Goal: Check status: Check status

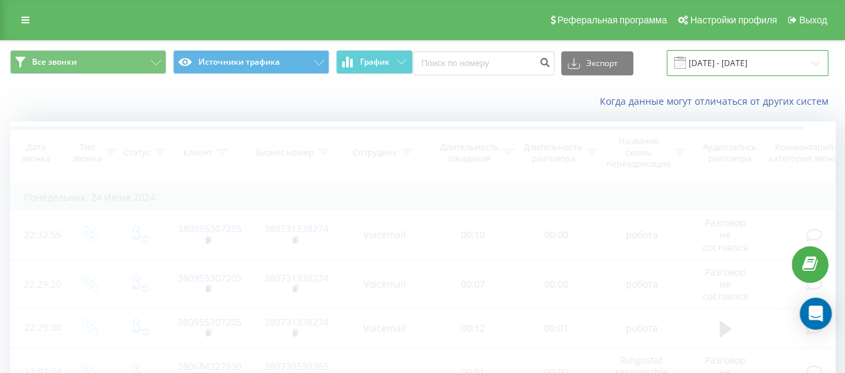
click at [752, 72] on input "[DATE] - [DATE]" at bounding box center [747, 63] width 162 height 26
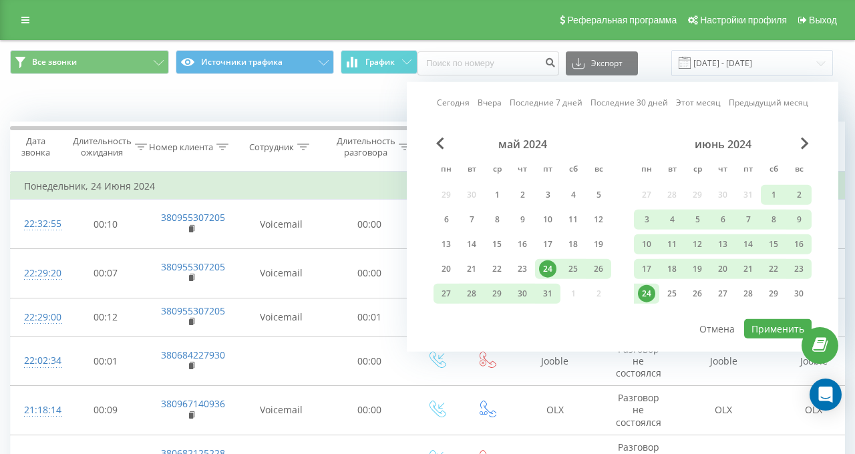
click at [487, 101] on link "Вчера" at bounding box center [489, 102] width 24 height 13
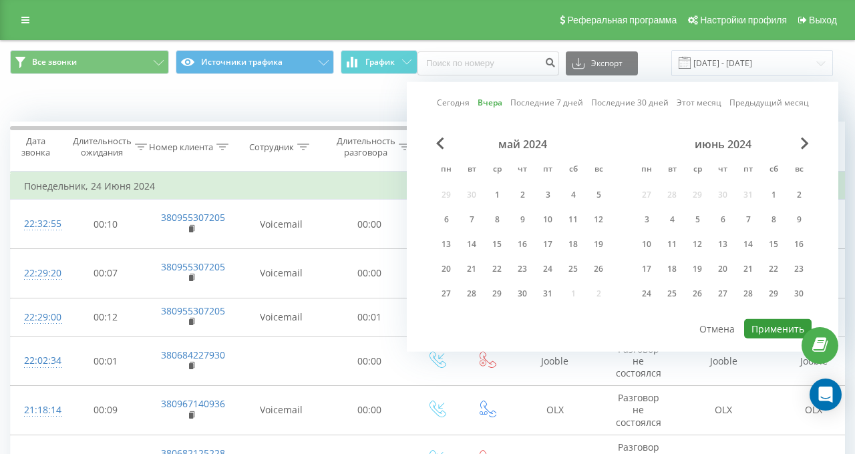
click at [767, 324] on button "Применить" at bounding box center [777, 328] width 67 height 19
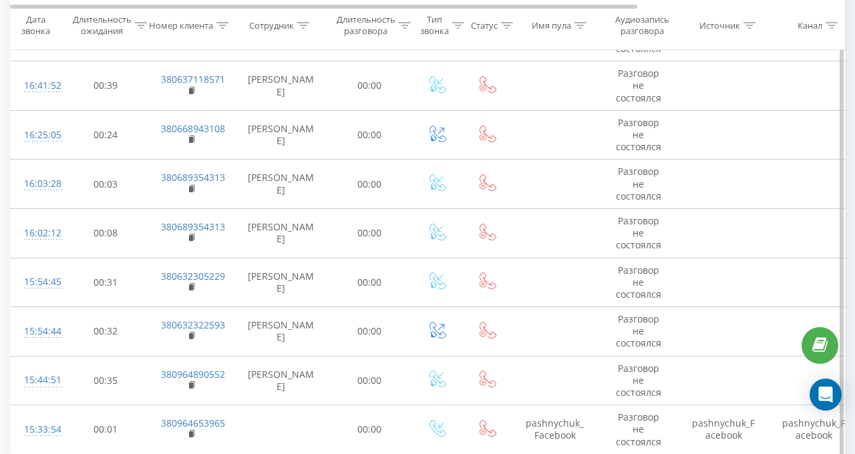
scroll to position [1067, 0]
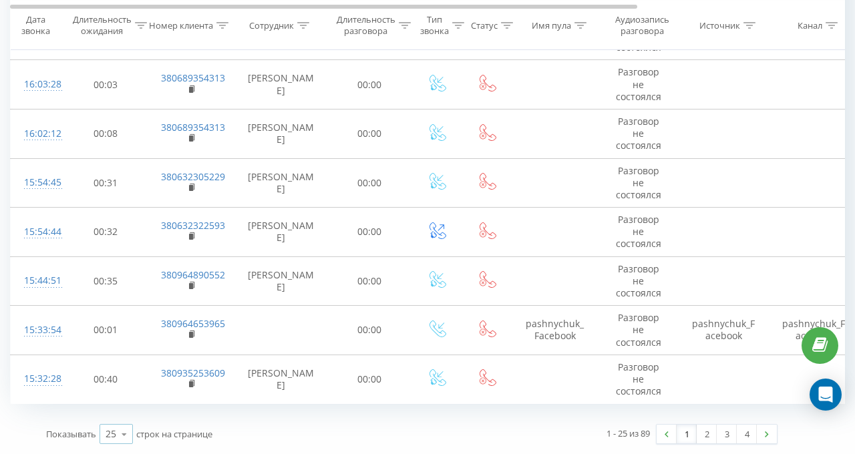
click at [114, 373] on div "25" at bounding box center [110, 433] width 11 height 13
click at [114, 373] on span "100" at bounding box center [113, 415] width 16 height 13
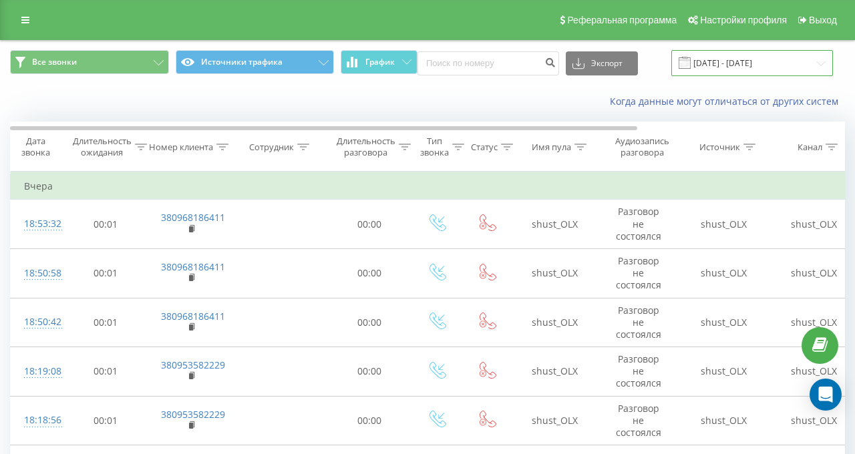
click at [697, 64] on input "[DATE] - [DATE]" at bounding box center [752, 63] width 162 height 26
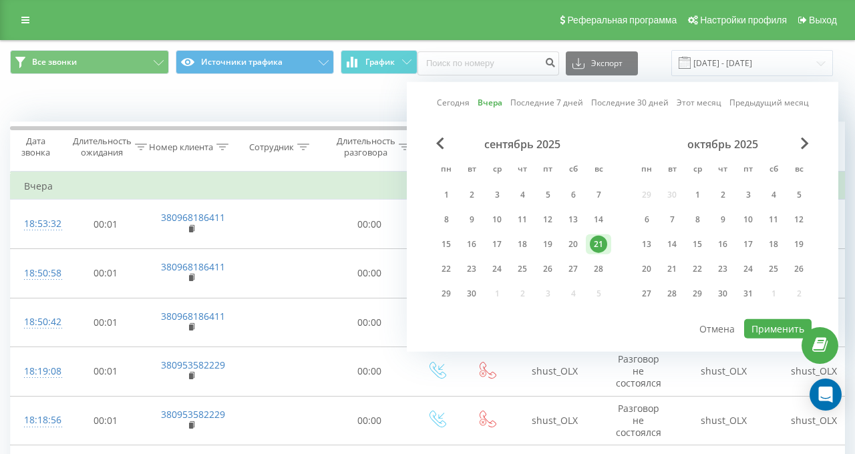
click at [447, 107] on link "Сегодня" at bounding box center [453, 102] width 33 height 13
click at [766, 329] on button "Применить" at bounding box center [777, 328] width 67 height 19
type input "[DATE] - [DATE]"
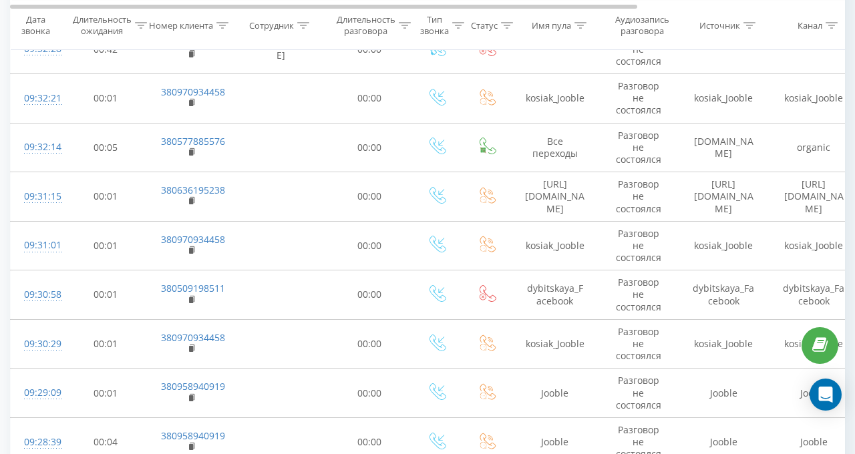
scroll to position [534, 0]
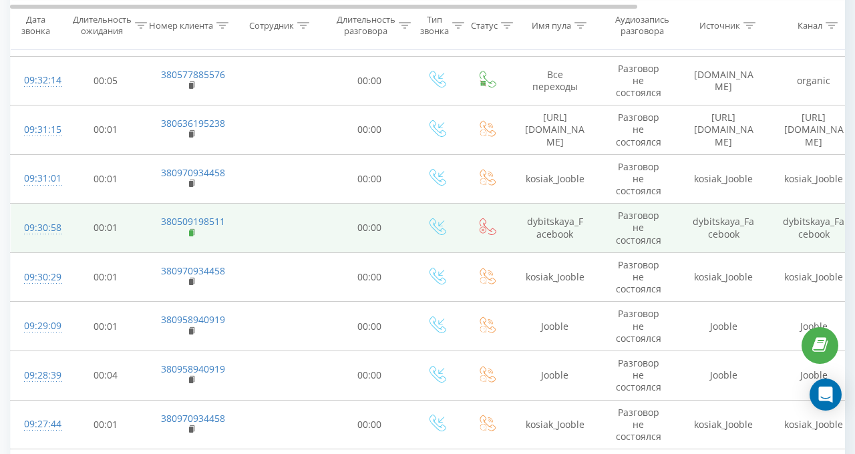
click at [192, 236] on rect at bounding box center [191, 233] width 4 height 6
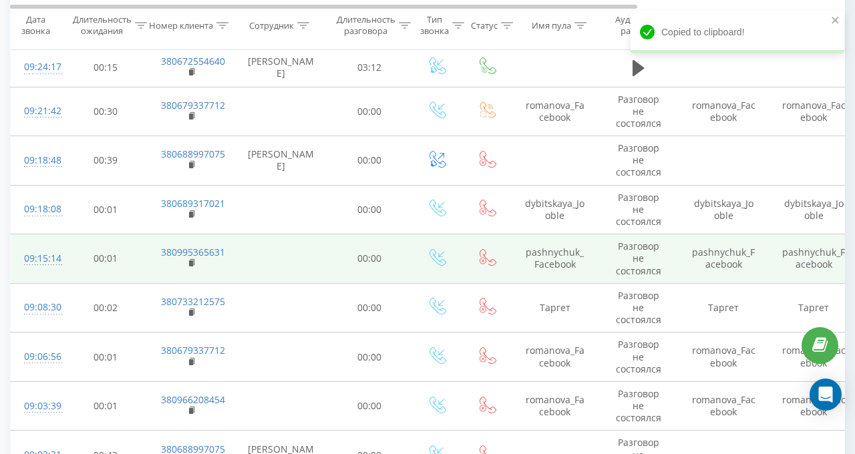
scroll to position [1202, 0]
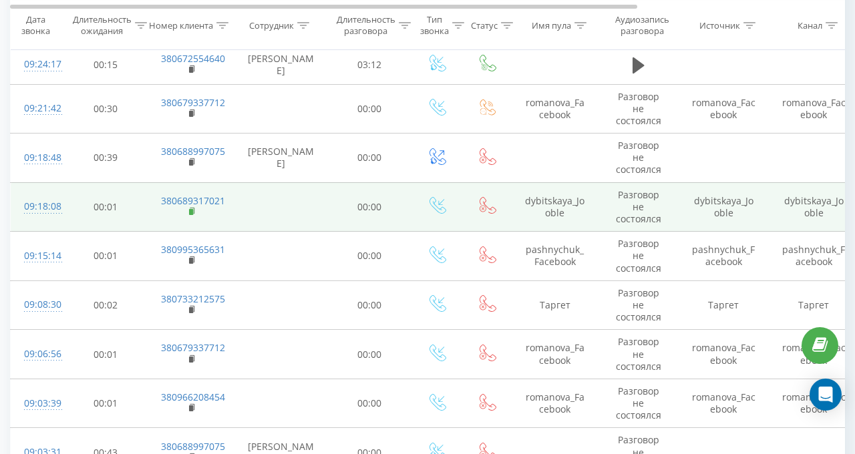
click at [190, 215] on rect at bounding box center [191, 212] width 4 height 6
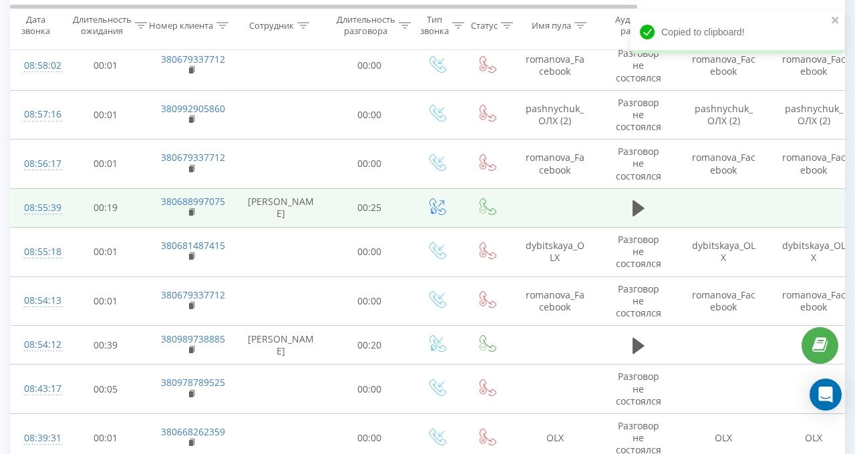
scroll to position [1803, 0]
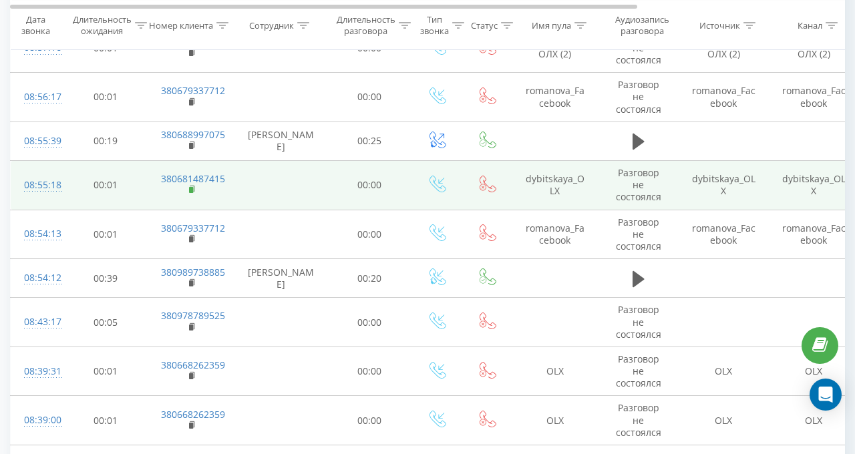
click at [192, 192] on rect at bounding box center [191, 190] width 4 height 6
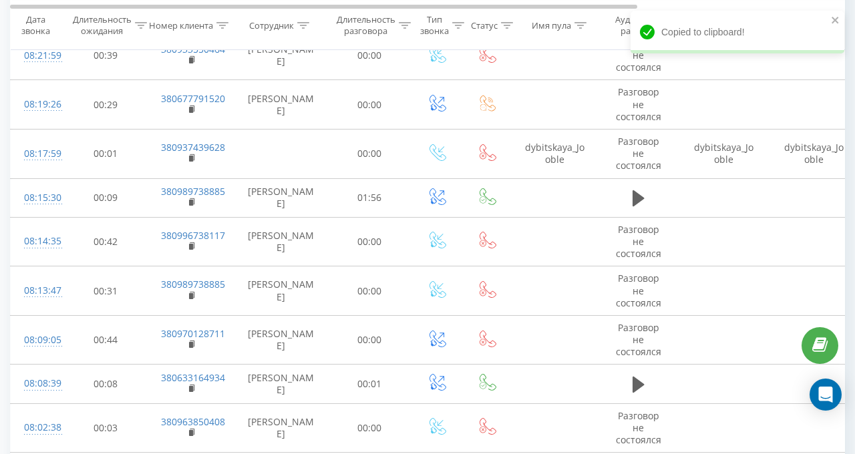
scroll to position [2404, 0]
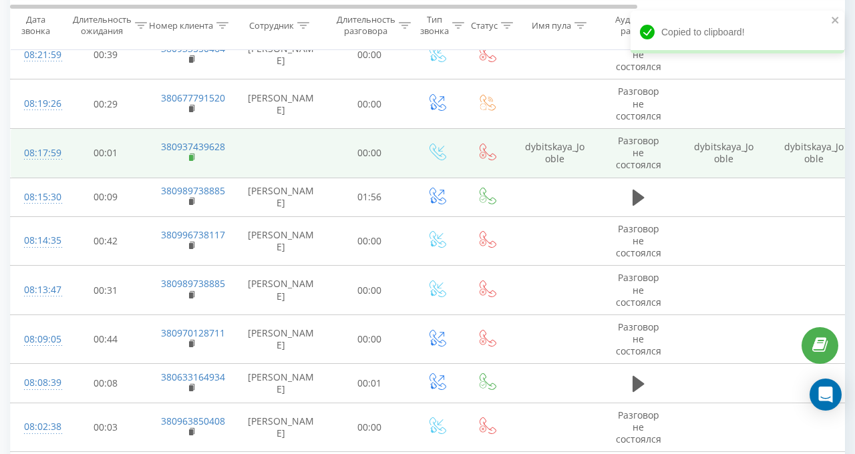
click at [190, 156] on rect at bounding box center [191, 158] width 4 height 6
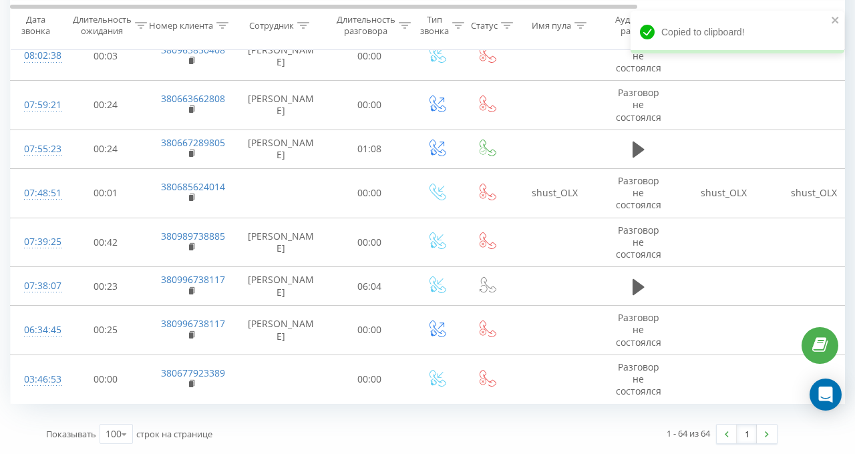
scroll to position [0, 0]
